Goal: Find specific page/section: Find specific page/section

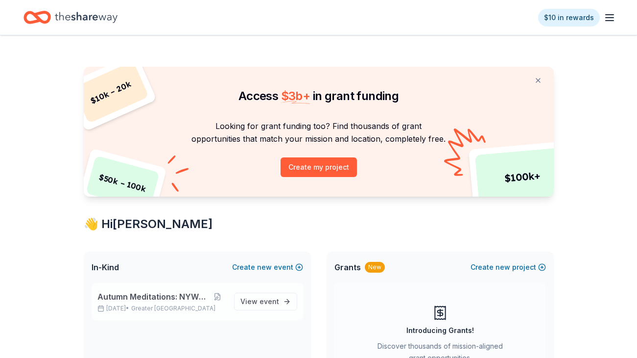
click at [177, 303] on div "Autumn Meditations: NYWC at 41 [DATE] • Greater [GEOGRAPHIC_DATA]" at bounding box center [162, 302] width 129 height 22
click at [255, 302] on span "View event" at bounding box center [260, 301] width 39 height 12
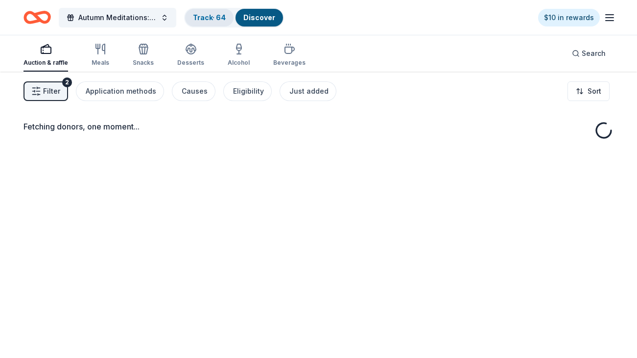
click at [208, 17] on link "Track · 64" at bounding box center [209, 17] width 33 height 8
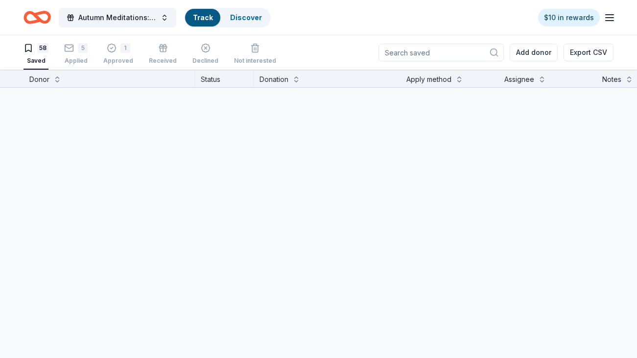
scroll to position [0, 0]
